Goal: Task Accomplishment & Management: Complete application form

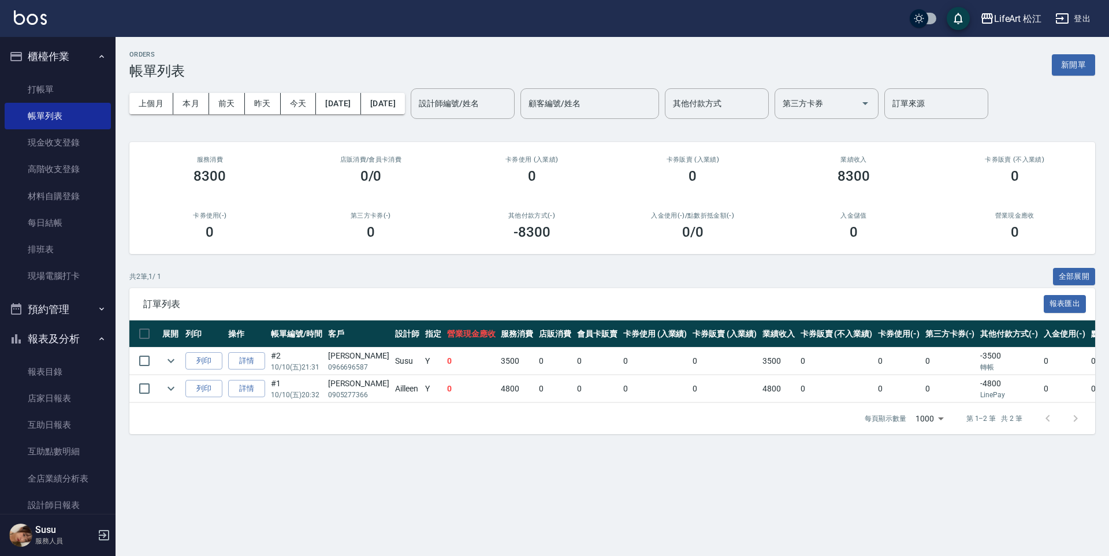
click at [382, 500] on div "ORDERS 帳單列表 新開單 上個月 本月 [DATE] [DATE] [DATE] [DATE] [DATE] 設計師編號/姓名 設計師編號/姓名 顧客編…" at bounding box center [554, 278] width 1109 height 556
click at [66, 110] on link "帳單列表" at bounding box center [58, 116] width 106 height 27
click at [60, 92] on link "打帳單" at bounding box center [58, 89] width 106 height 27
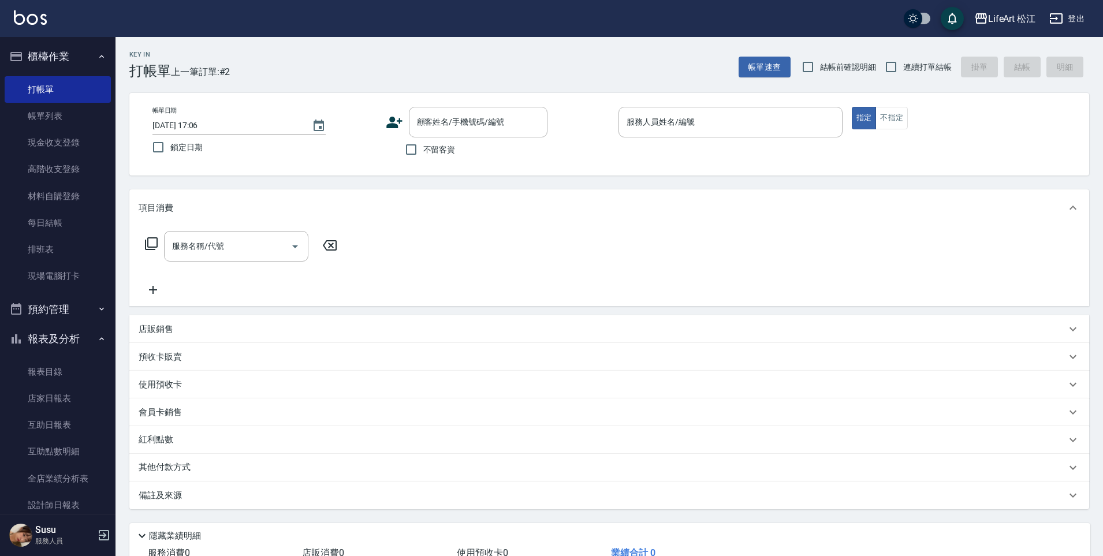
click at [394, 128] on icon at bounding box center [394, 122] width 17 height 17
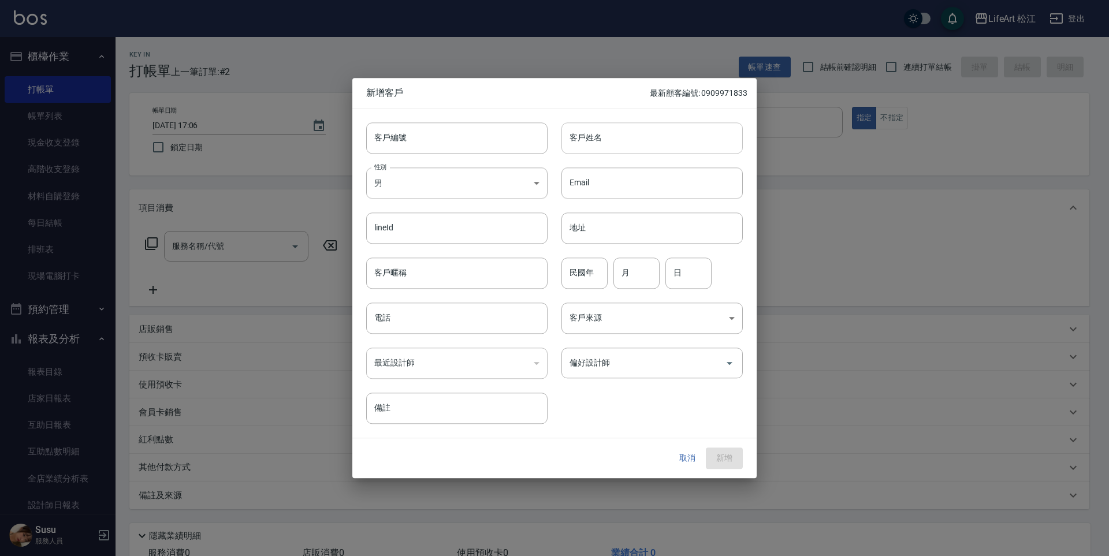
click at [675, 138] on input "客戶姓名" at bounding box center [651, 137] width 181 height 31
type input "t"
type input "ㄔ"
type input "[PERSON_NAME]"
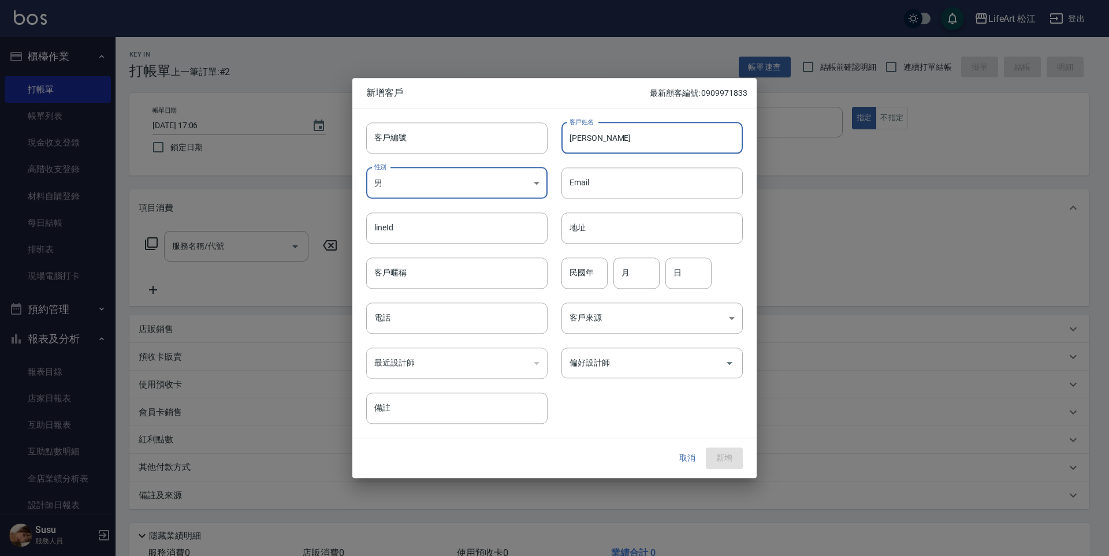
click at [434, 188] on body "LifeArt 松江 登出 櫃檯作業 打帳單 帳單列表 現金收支登錄 高階收支登錄 材料自購登錄 每日結帳 排班表 現場電腦打卡 預約管理 預約管理 單日預約…" at bounding box center [554, 317] width 1109 height 635
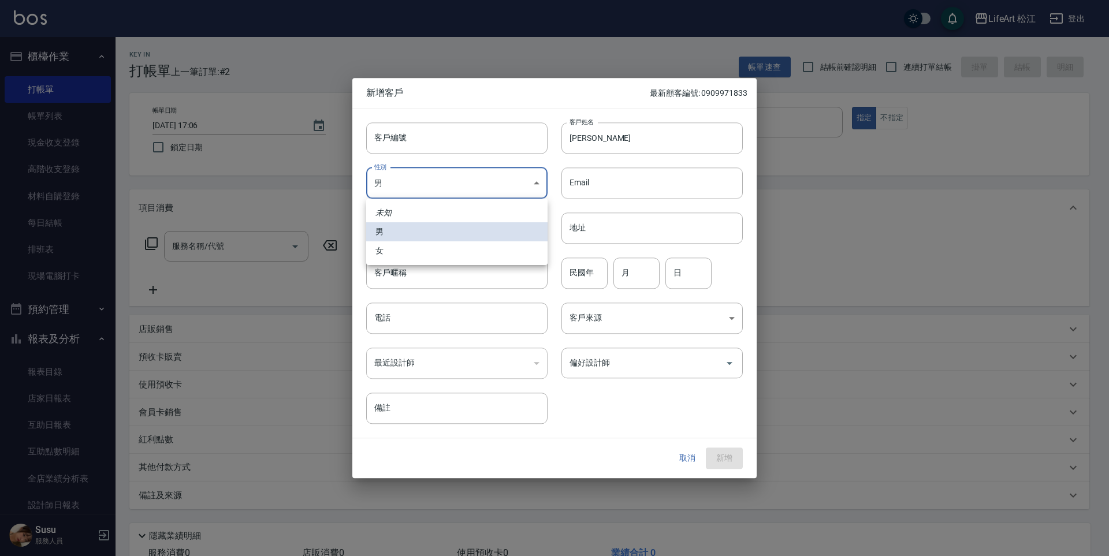
click at [408, 249] on li "女" at bounding box center [456, 250] width 181 height 19
type input "[DEMOGRAPHIC_DATA]"
click at [656, 285] on input "月" at bounding box center [636, 273] width 46 height 31
type input "4"
click at [631, 324] on body "LifeArt 松江 登出 櫃檯作業 打帳單 帳單列表 現金收支登錄 高階收支登錄 材料自購登錄 每日結帳 排班表 現場電腦打卡 預約管理 預約管理 單日預約…" at bounding box center [554, 317] width 1109 height 635
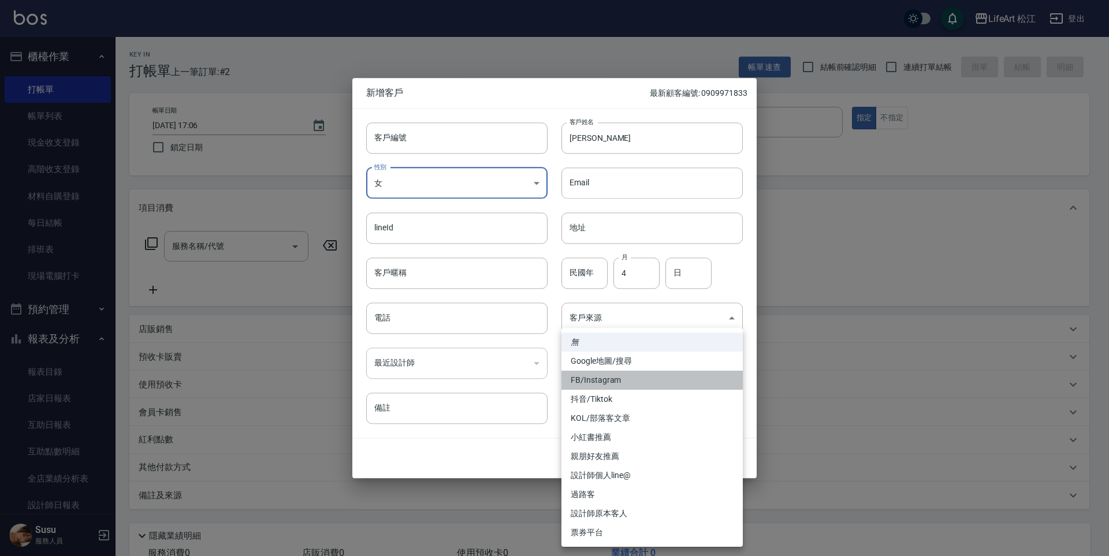
click at [608, 383] on li "FB/Instagram" at bounding box center [651, 380] width 181 height 19
type input "FB/Instagram"
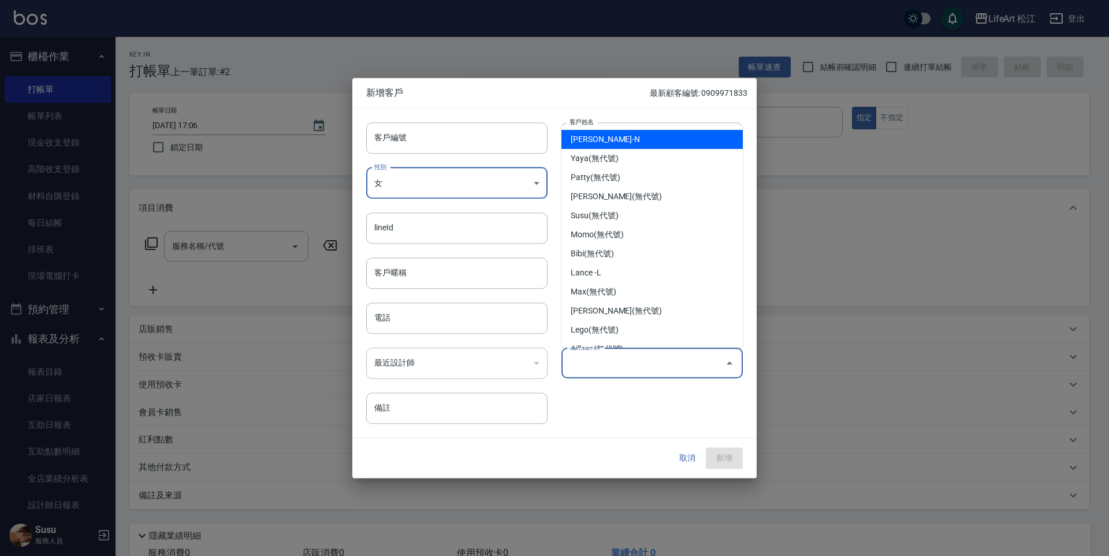
click at [609, 367] on input "偏好設計師" at bounding box center [644, 363] width 154 height 20
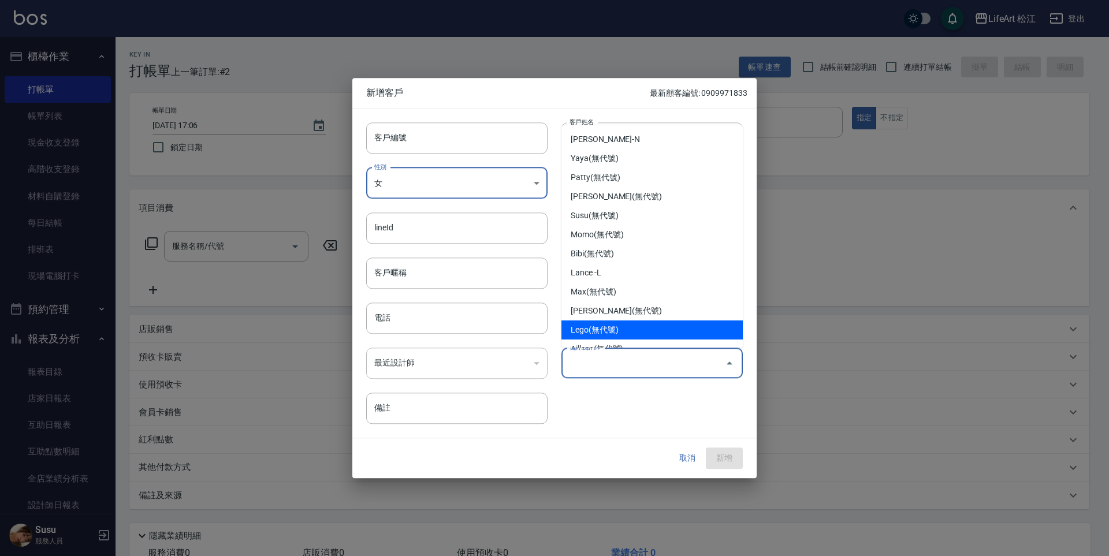
click at [609, 333] on li "Lego(無代號)" at bounding box center [651, 330] width 181 height 19
type input "Lego"
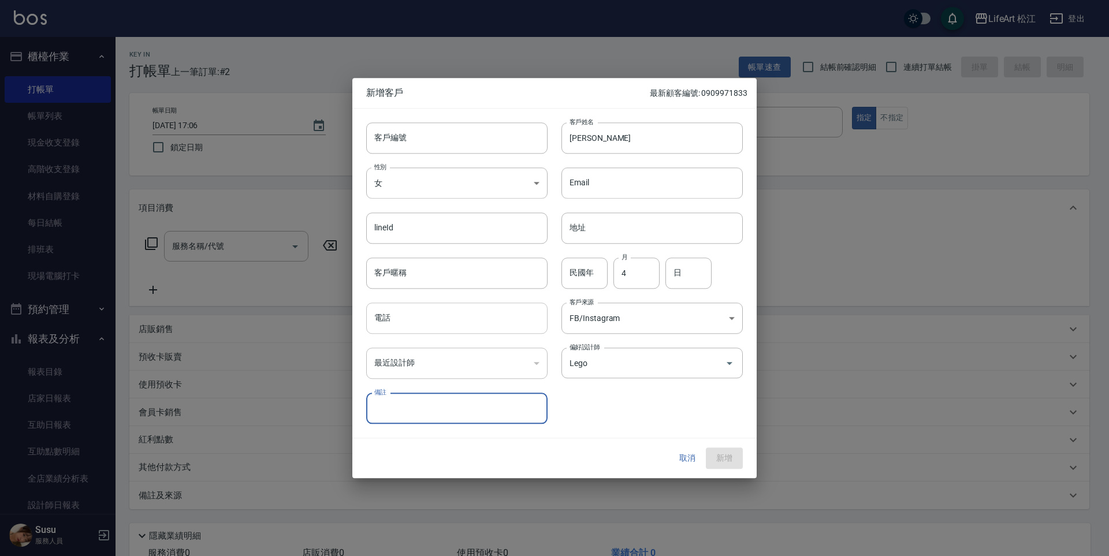
click at [414, 318] on input "電話" at bounding box center [456, 318] width 181 height 31
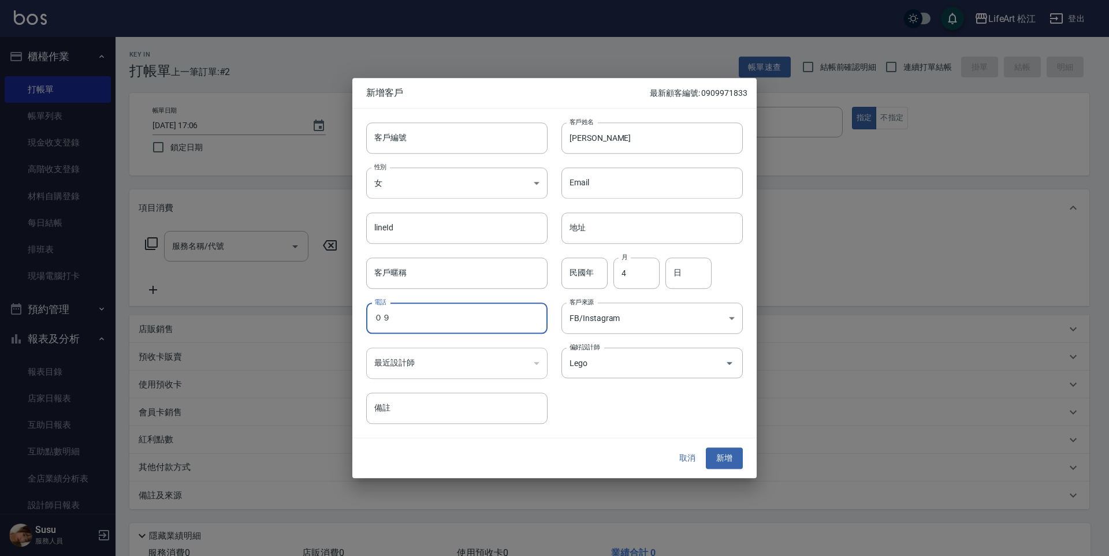
type input "０"
type input "0926536917"
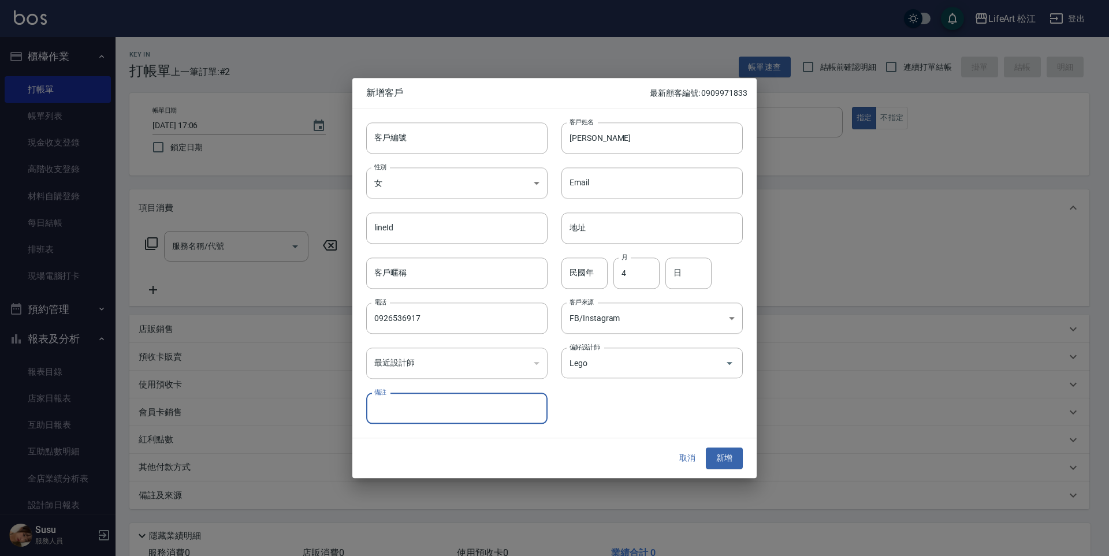
click at [431, 417] on input "備註" at bounding box center [456, 408] width 181 height 31
type input "有漂過"
click at [735, 460] on button "新增" at bounding box center [724, 458] width 37 height 21
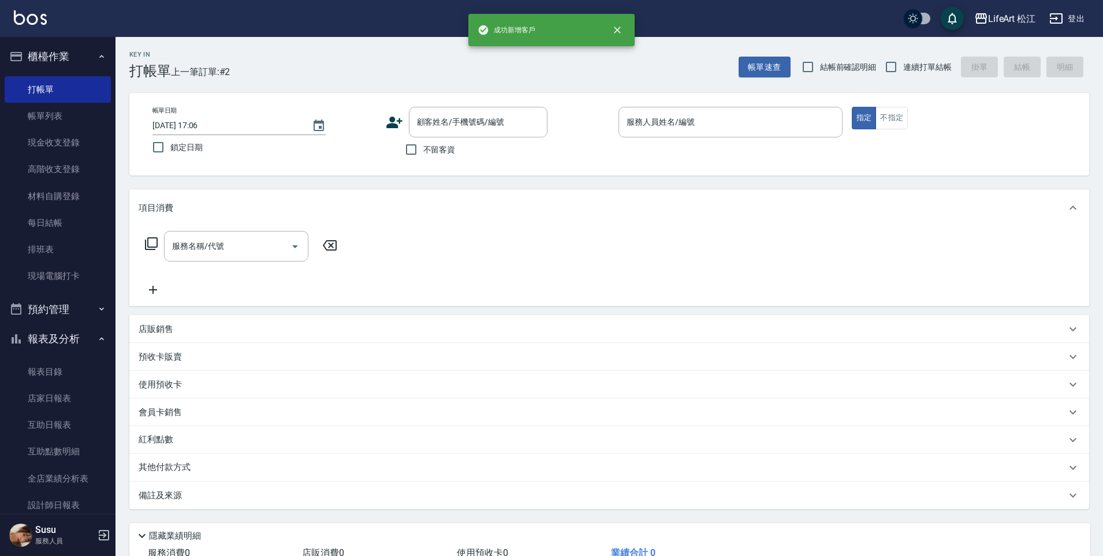
click at [393, 117] on icon at bounding box center [394, 123] width 16 height 12
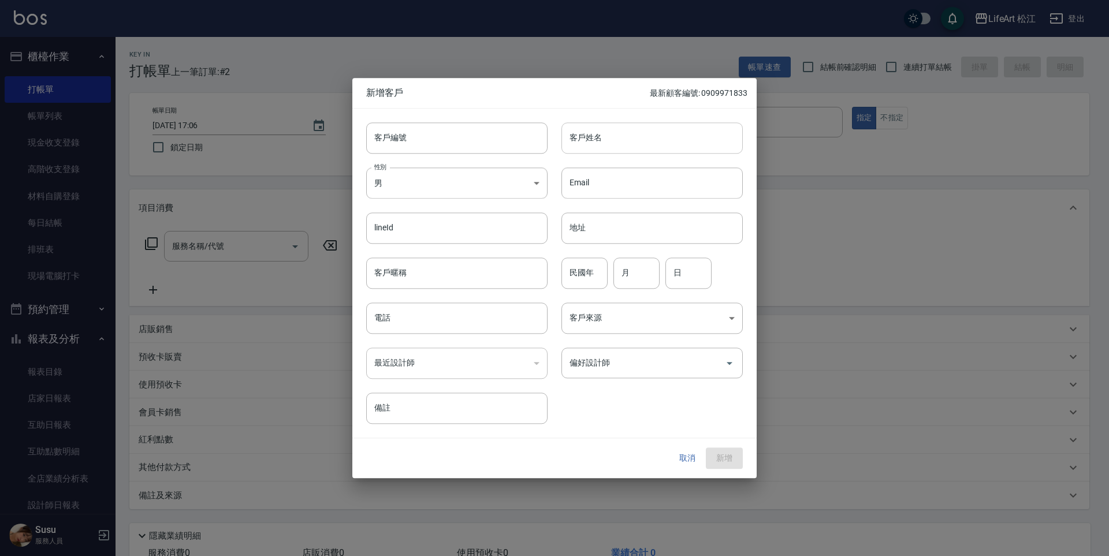
click at [654, 140] on input "客戶姓名" at bounding box center [651, 137] width 181 height 31
type input "[PERSON_NAME]"
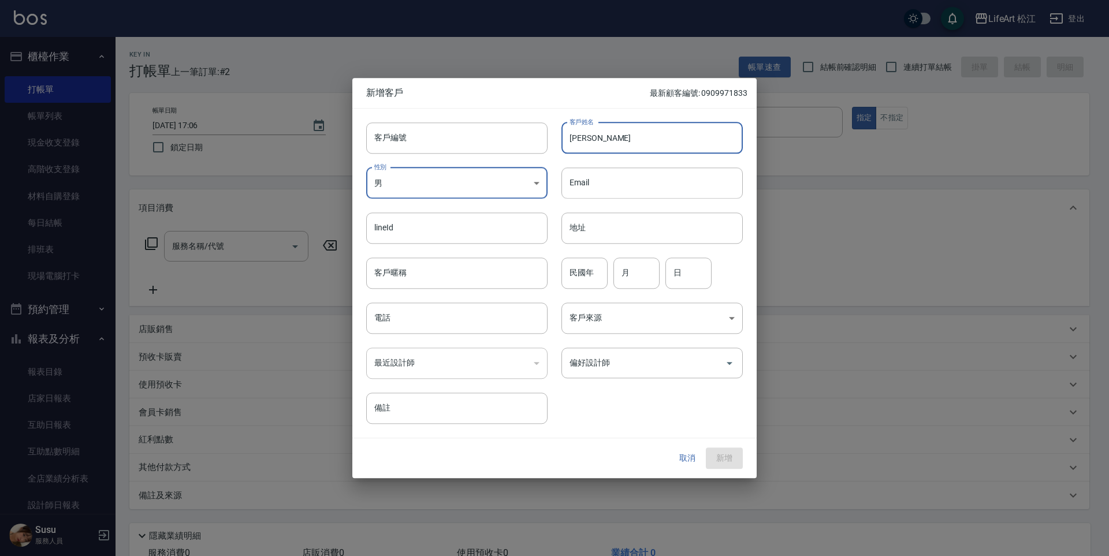
click at [524, 184] on body "LifeArt 松江 登出 櫃檯作業 打帳單 帳單列表 現金收支登錄 高階收支登錄 材料自購登錄 每日結帳 排班表 現場電腦打卡 預約管理 預約管理 單日預約…" at bounding box center [554, 317] width 1109 height 635
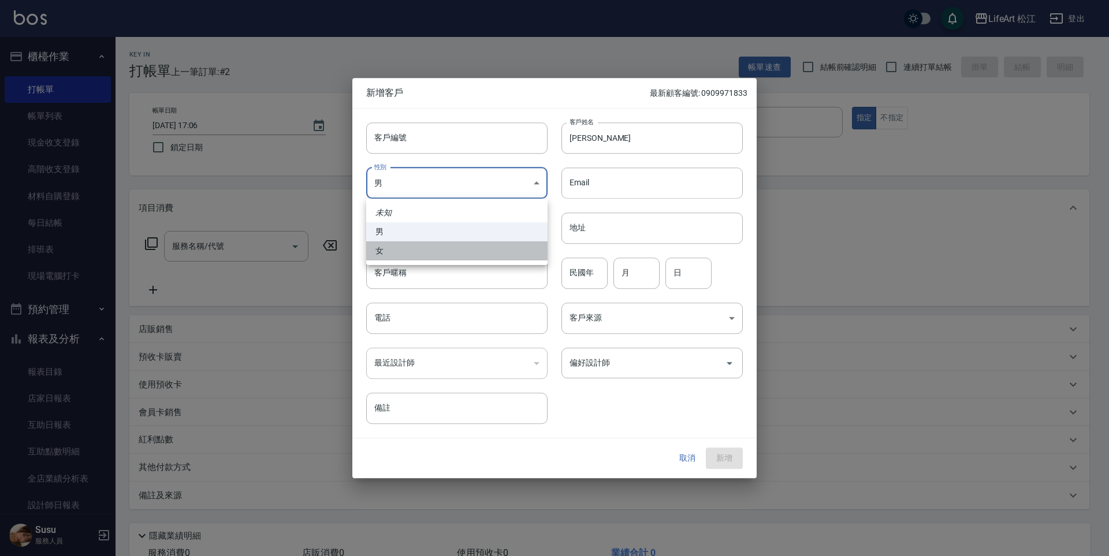
click at [481, 246] on li "女" at bounding box center [456, 250] width 181 height 19
type input "[DEMOGRAPHIC_DATA]"
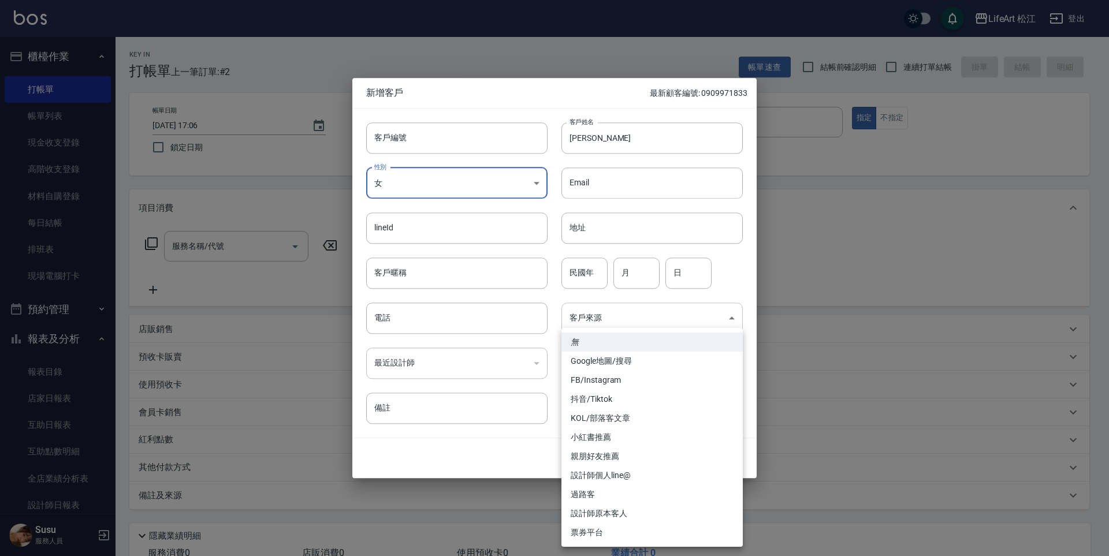
click at [579, 318] on body "LifeArt 松江 登出 櫃檯作業 打帳單 帳單列表 現金收支登錄 高階收支登錄 材料自購登錄 每日結帳 排班表 現場電腦打卡 預約管理 預約管理 單日預約…" at bounding box center [554, 317] width 1109 height 635
click at [591, 377] on li "FB/Instagram" at bounding box center [651, 380] width 181 height 19
type input "FB/Instagram"
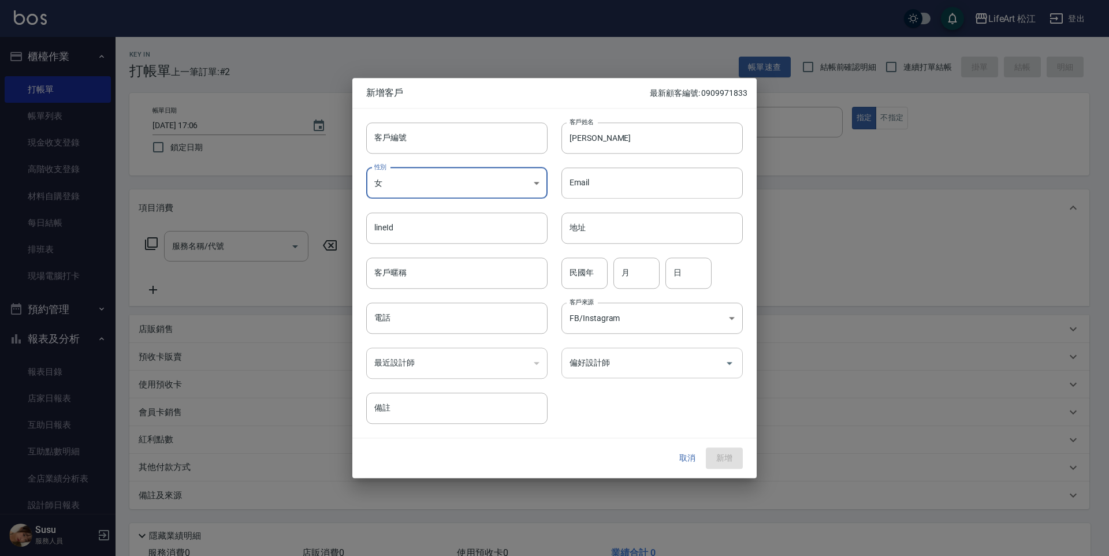
click at [591, 369] on input "偏好設計師" at bounding box center [644, 363] width 154 height 20
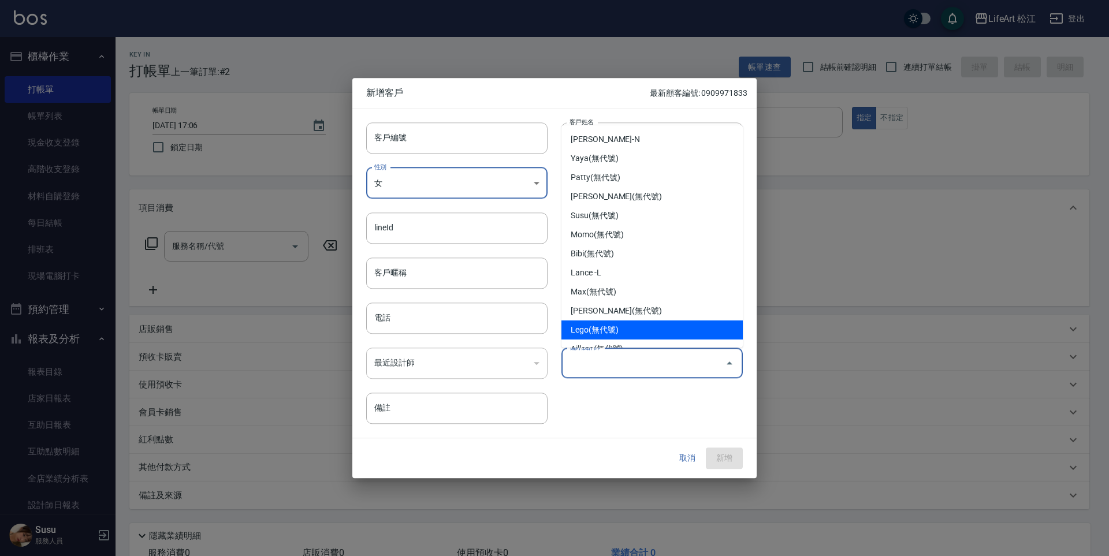
click at [598, 325] on li "Lego(無代號)" at bounding box center [651, 330] width 181 height 19
type input "Lego"
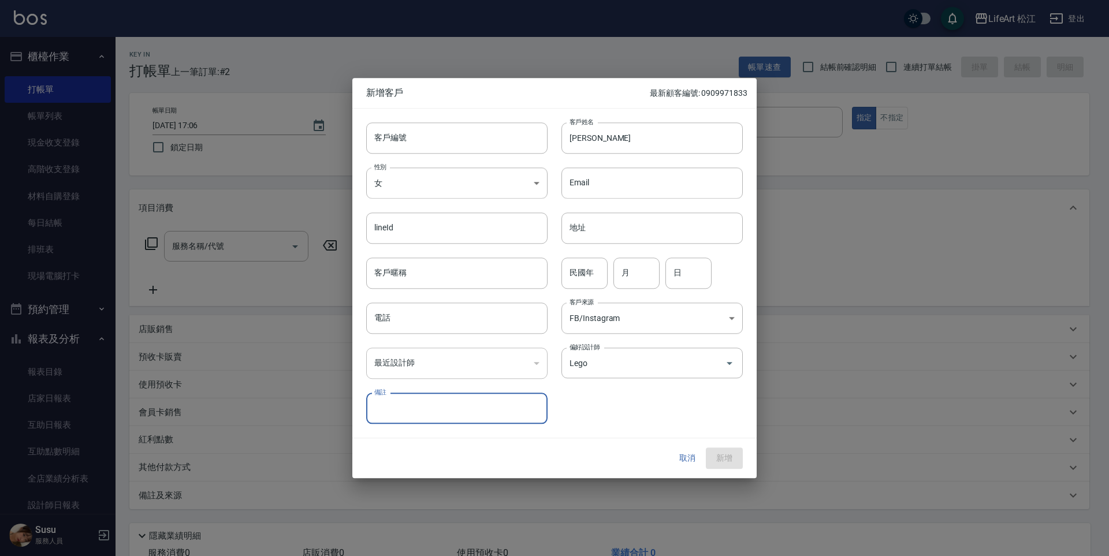
click at [487, 400] on input "備註" at bounding box center [456, 408] width 181 height 31
type input "c"
click at [468, 324] on input "電話" at bounding box center [456, 318] width 181 height 31
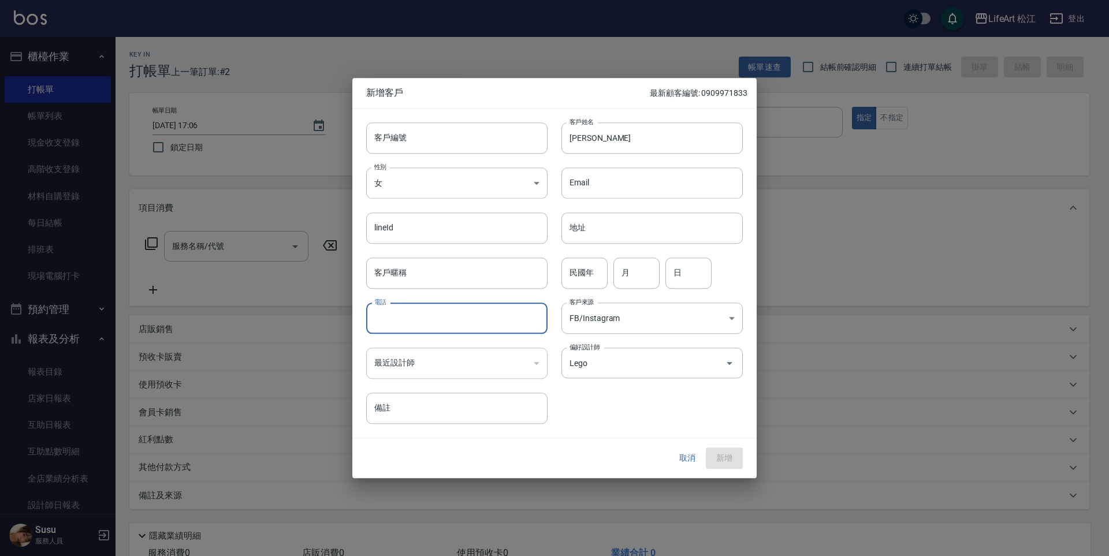
type input "０"
type input "0919039220"
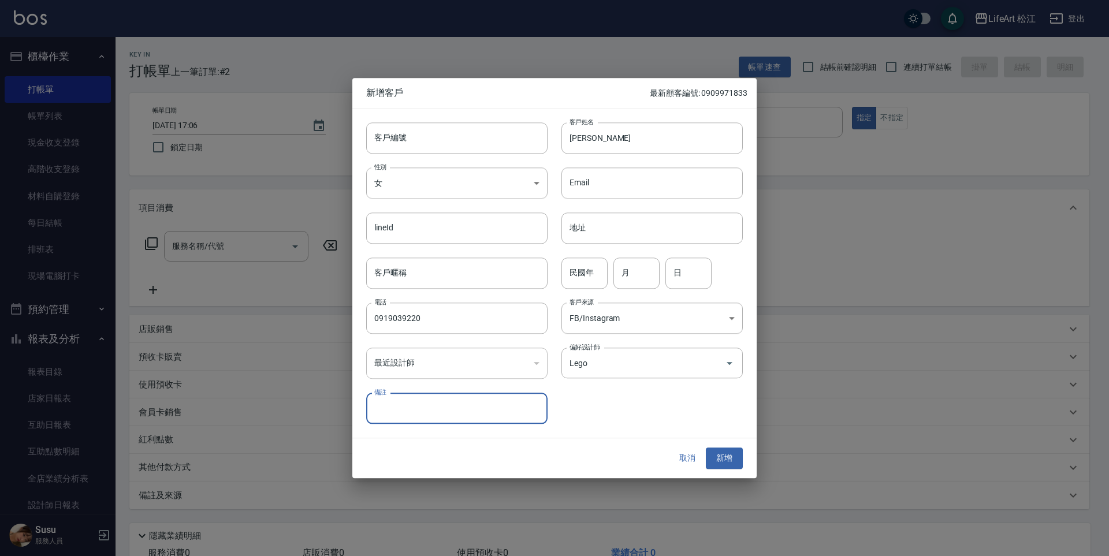
click at [441, 403] on input "備註" at bounding box center [456, 408] width 181 height 31
type input "ㄐ"
type input "會經長夾髮尾內彎"
click at [729, 457] on button "新增" at bounding box center [724, 458] width 37 height 21
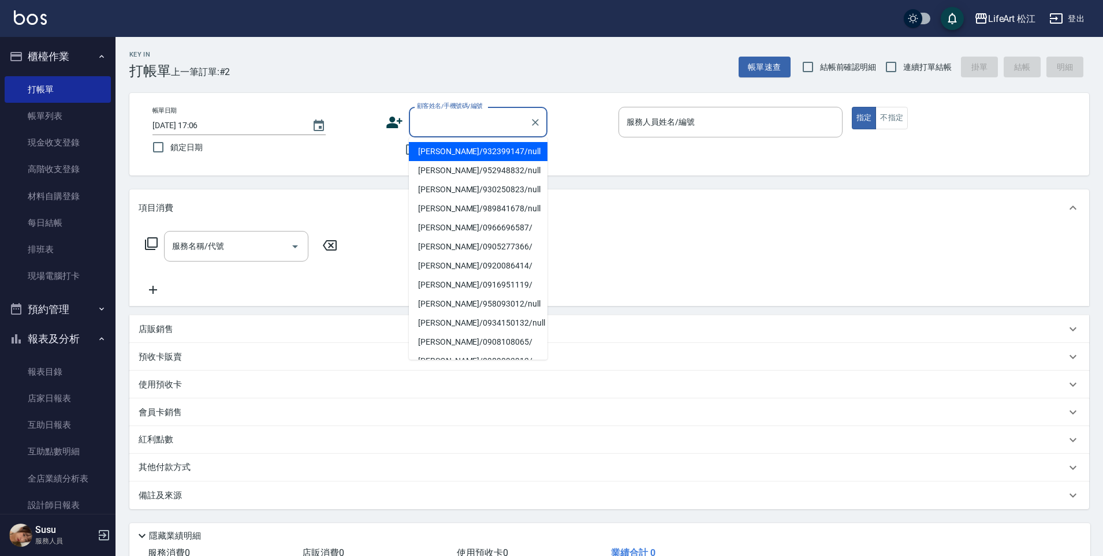
click at [496, 125] on div "顧客姓名/手機號碼/編號 顧客姓名/手機號碼/編號" at bounding box center [478, 122] width 139 height 31
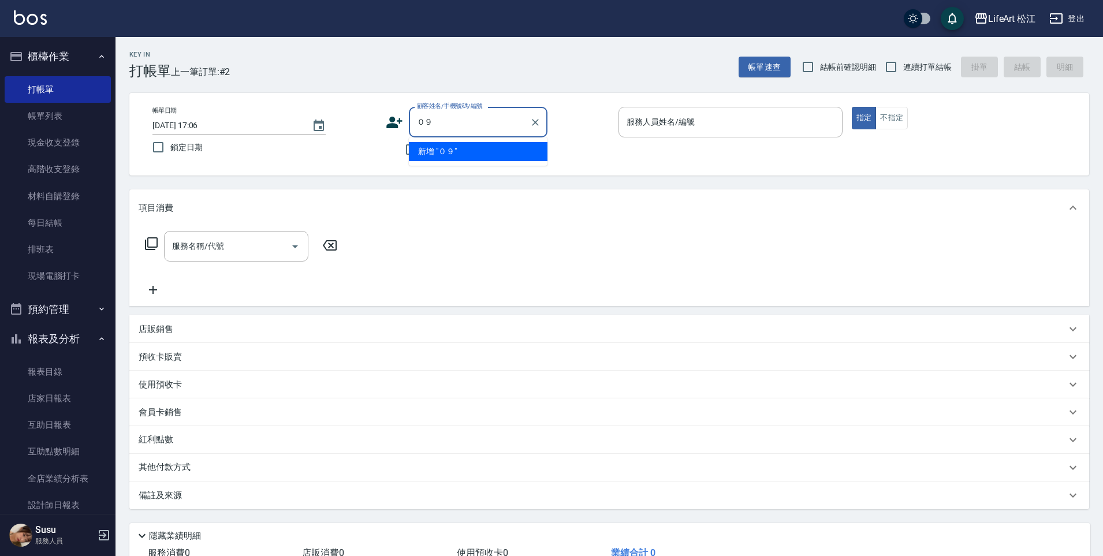
type input "０"
click at [478, 151] on li "[PERSON_NAME]/0976031501/" at bounding box center [478, 151] width 139 height 19
type input "[PERSON_NAME]/0976031501/"
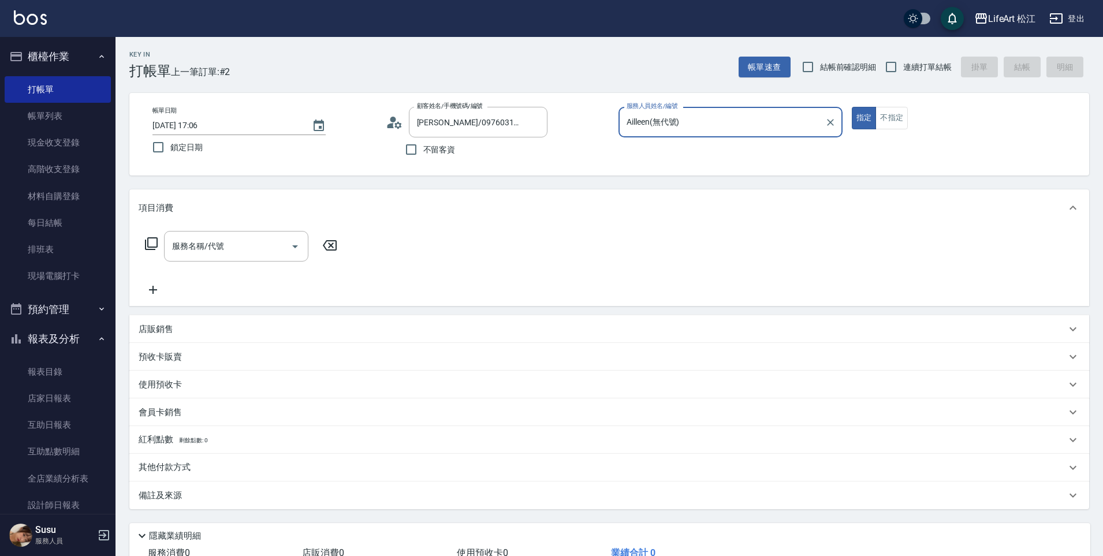
type input "Ailleen(無代號)"
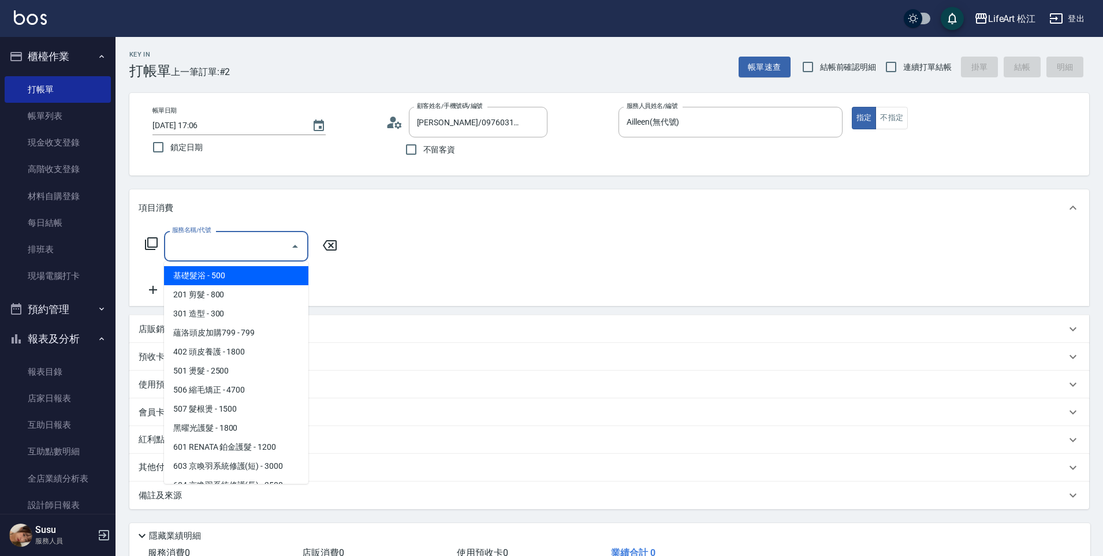
click at [246, 251] on input "服務名稱/代號" at bounding box center [227, 246] width 117 height 20
click at [246, 298] on span "201 剪髮 - 800" at bounding box center [236, 294] width 144 height 19
type input "201 剪髮(201)"
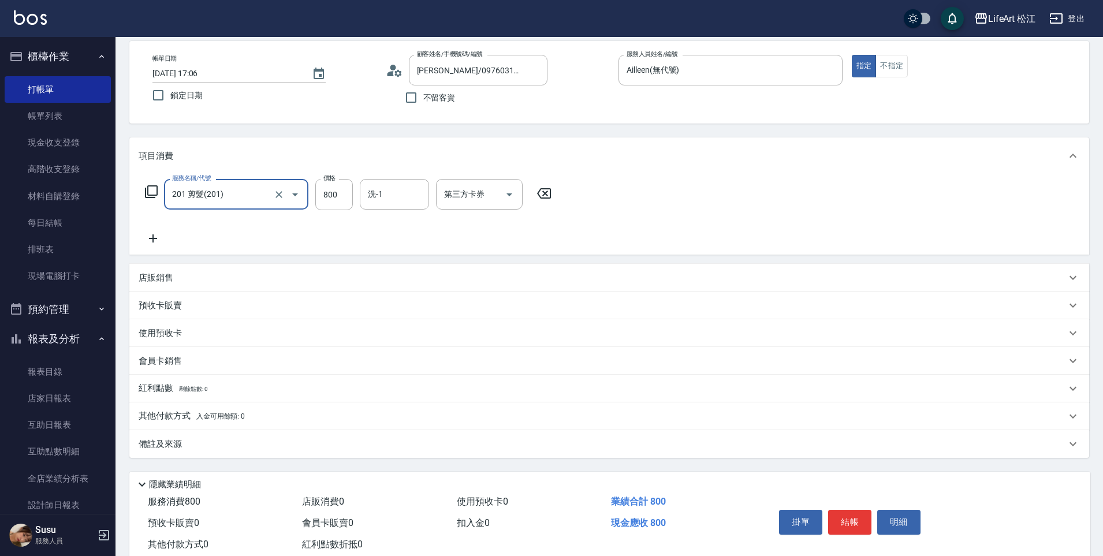
scroll to position [84, 0]
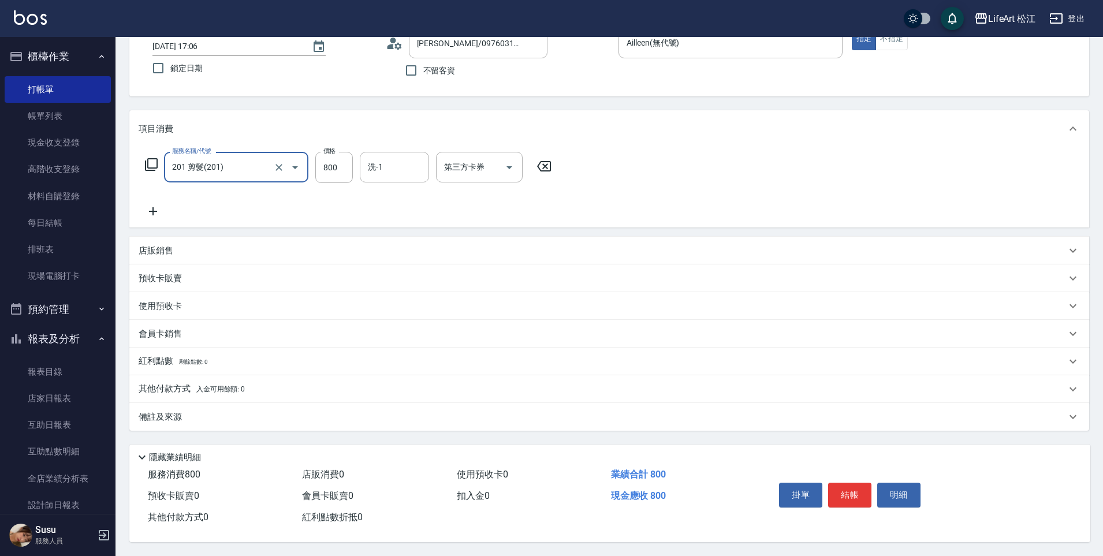
click at [277, 411] on div "備註及來源" at bounding box center [603, 417] width 928 height 12
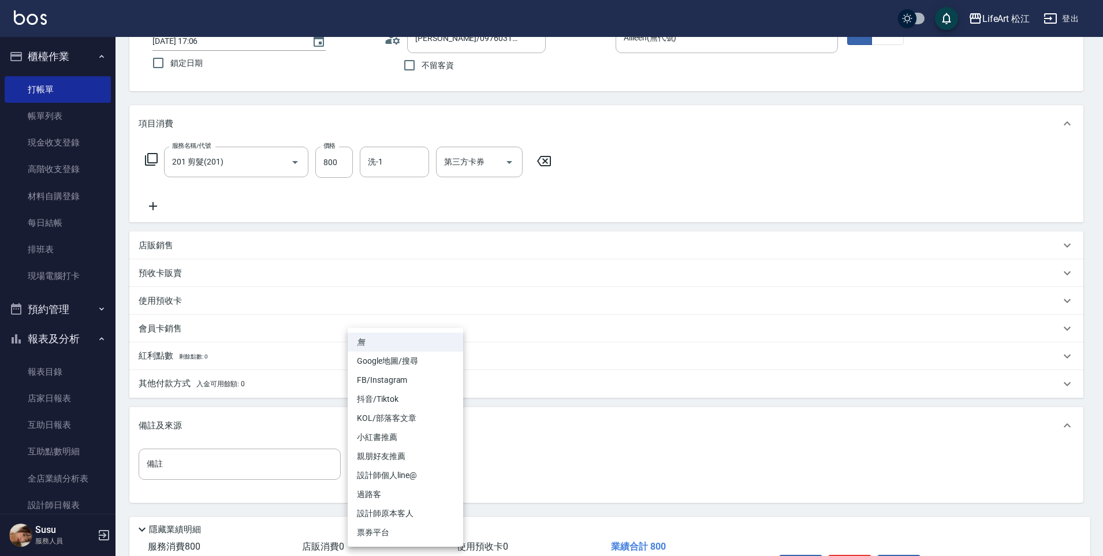
click at [419, 459] on body "LifeArt 松江 登出 櫃檯作業 打帳單 帳單列表 現金收支登錄 高階收支登錄 材料自購登錄 每日結帳 排班表 現場電腦打卡 預約管理 預約管理 單日預約…" at bounding box center [551, 272] width 1103 height 713
click at [408, 516] on li "設計師原本客人" at bounding box center [406, 513] width 116 height 19
type input "設計師原本客人"
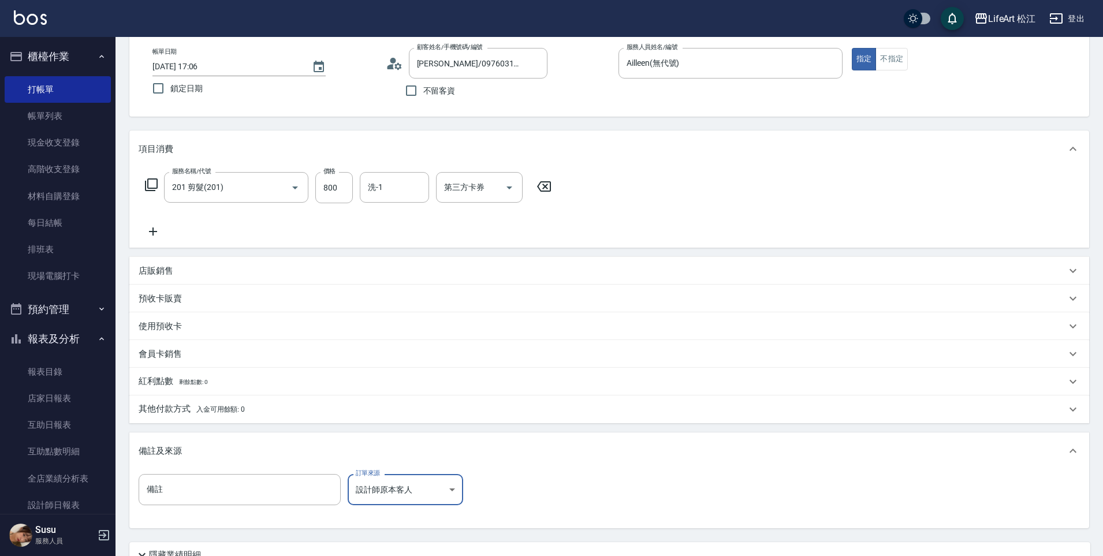
scroll to position [162, 0]
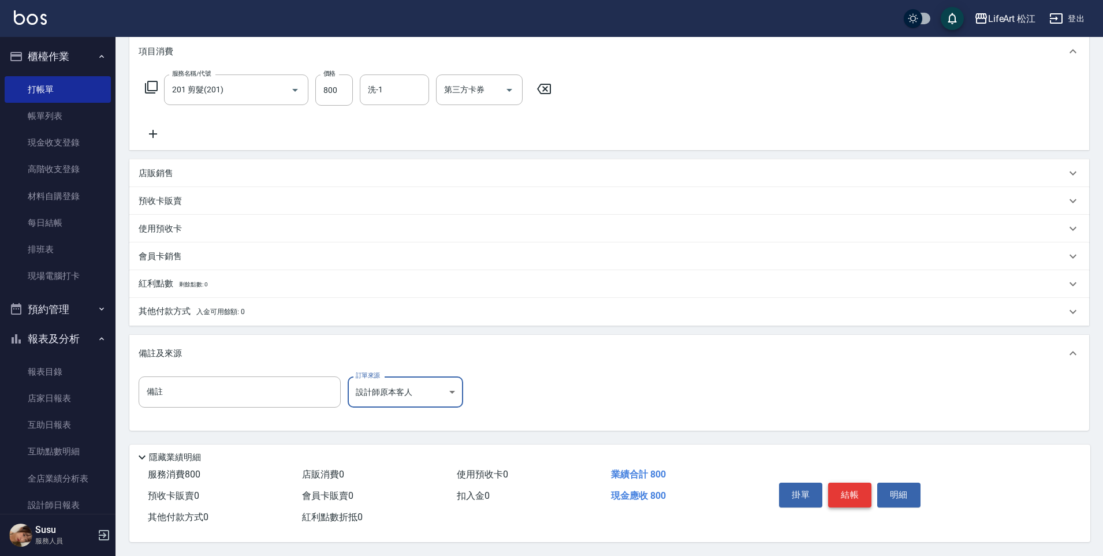
click at [849, 490] on button "結帳" at bounding box center [849, 495] width 43 height 24
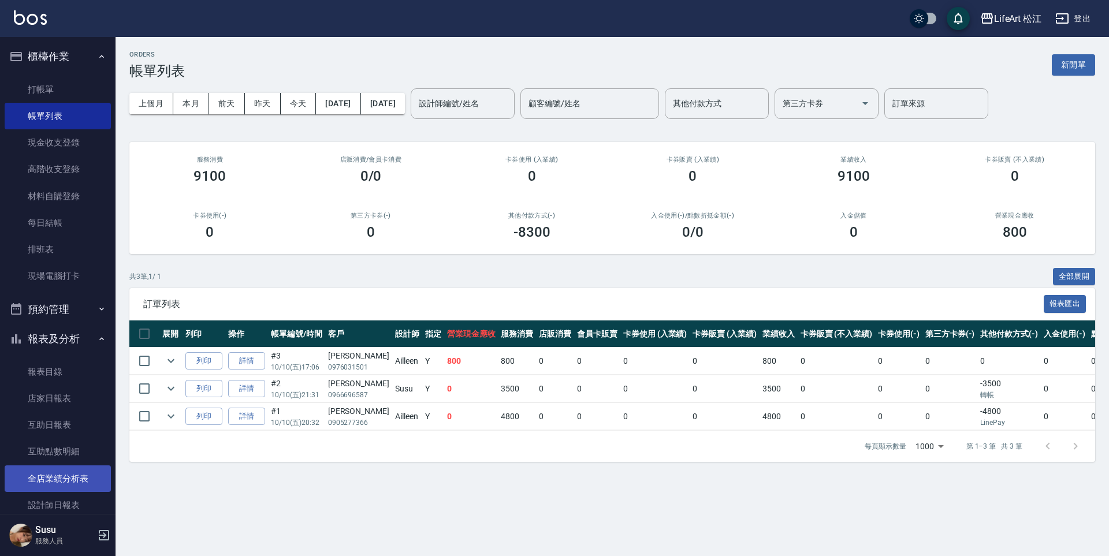
click at [87, 481] on link "全店業績分析表" at bounding box center [58, 479] width 106 height 27
